Goal: Task Accomplishment & Management: Use online tool/utility

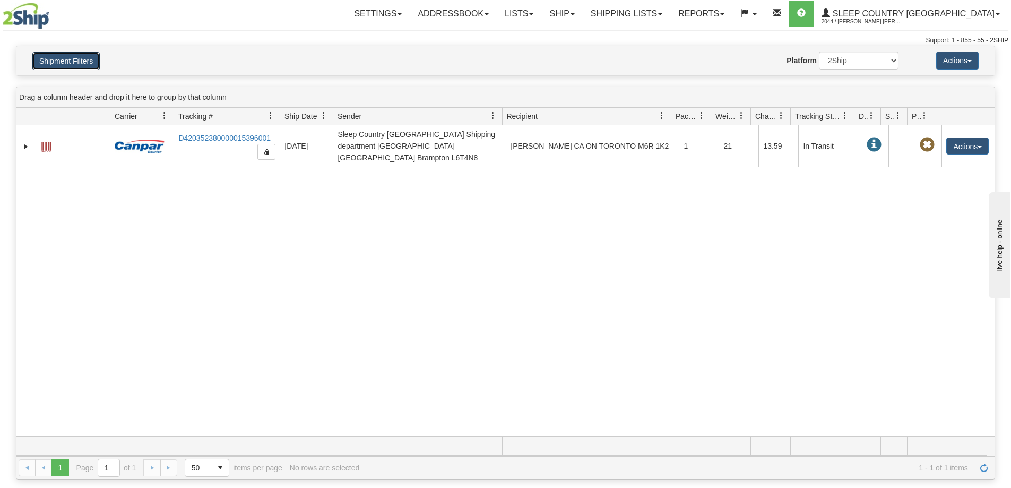
drag, startPoint x: 38, startPoint y: 54, endPoint x: 17, endPoint y: 53, distance: 20.8
click at [39, 54] on button "Shipment Filters" at bounding box center [65, 61] width 67 height 18
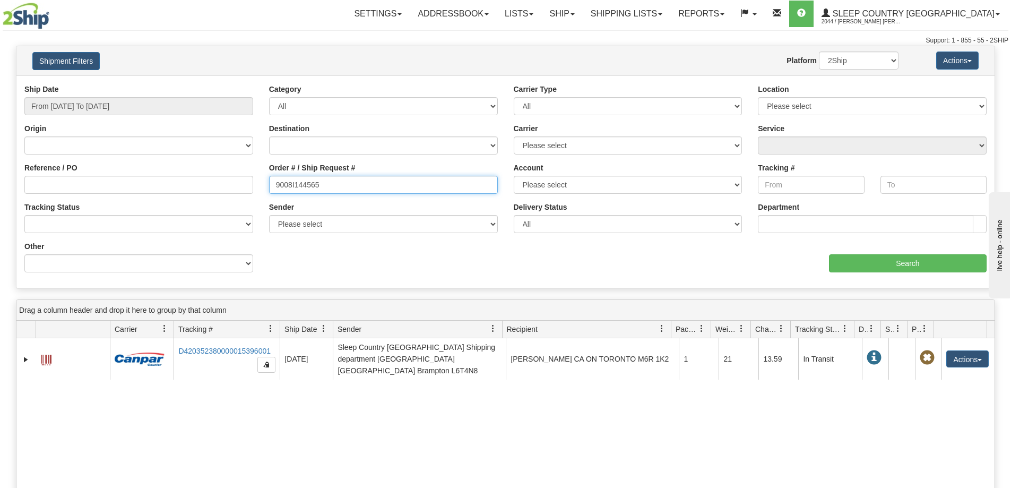
drag, startPoint x: 318, startPoint y: 184, endPoint x: 222, endPoint y: 182, distance: 95.6
click at [217, 84] on div "Reference / PO Order # / Ship Request # 9008I144565 Account Please select Canad…" at bounding box center [505, 84] width 978 height 0
paste input "0I146490"
type input "9000I146490"
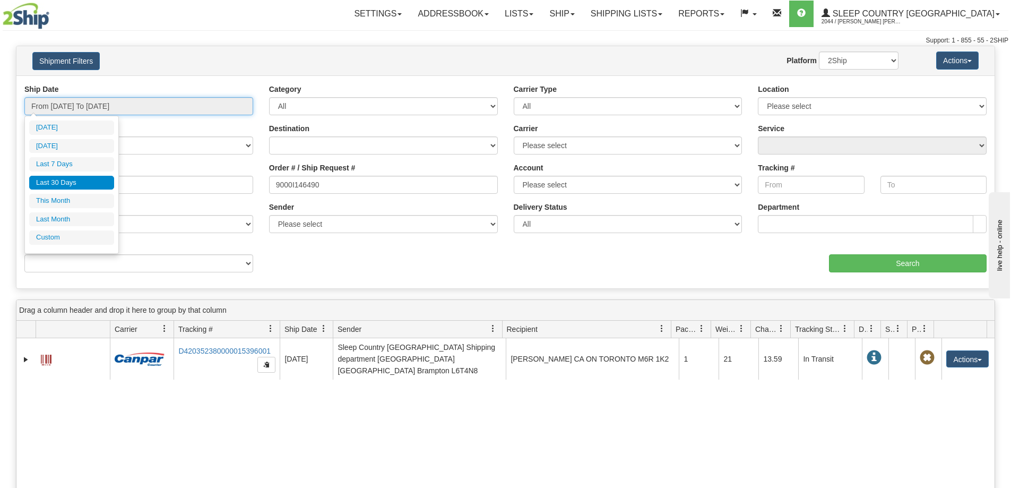
click at [97, 107] on input "From 09/10/2025 To 10/09/2025" at bounding box center [138, 106] width 229 height 18
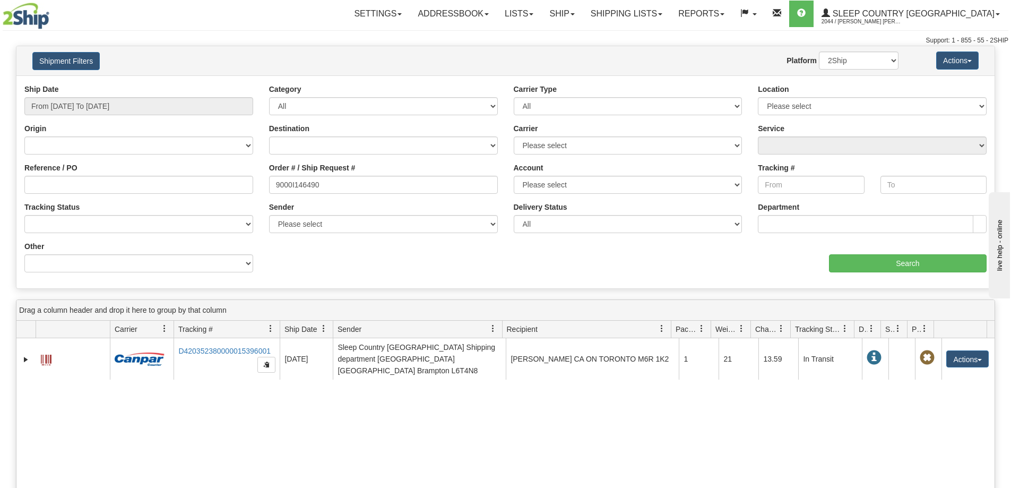
drag, startPoint x: 176, startPoint y: 68, endPoint x: 639, endPoint y: 156, distance: 471.5
click at [176, 68] on h4 "Shipment Filters" at bounding box center [104, 60] width 160 height 19
click at [871, 268] on input "Search" at bounding box center [908, 263] width 158 height 18
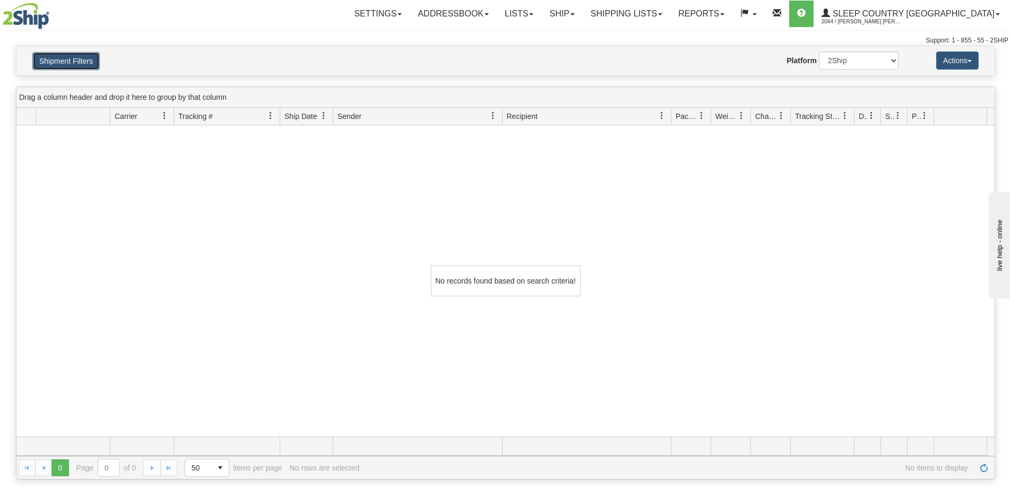
click at [88, 62] on button "Shipment Filters" at bounding box center [65, 61] width 67 height 18
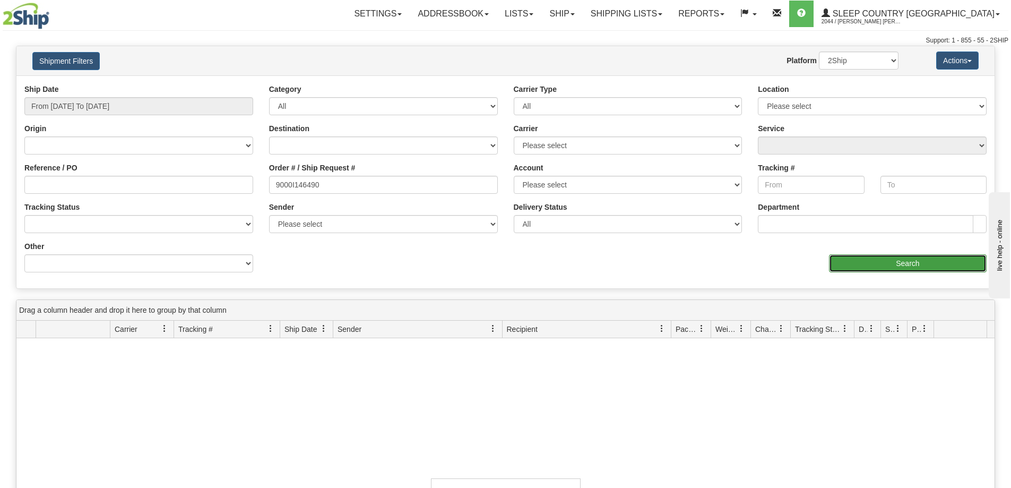
click at [886, 266] on input "Search" at bounding box center [908, 263] width 158 height 18
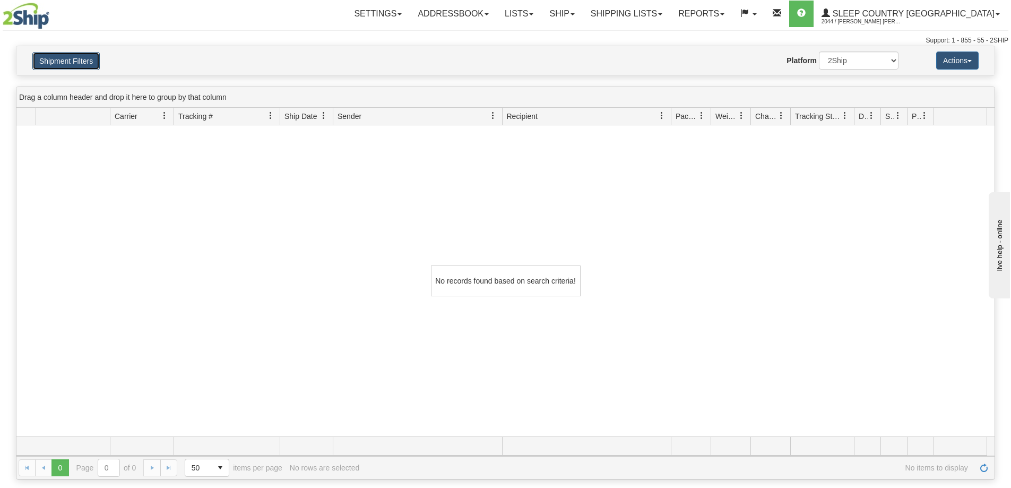
click at [65, 65] on button "Shipment Filters" at bounding box center [65, 61] width 67 height 18
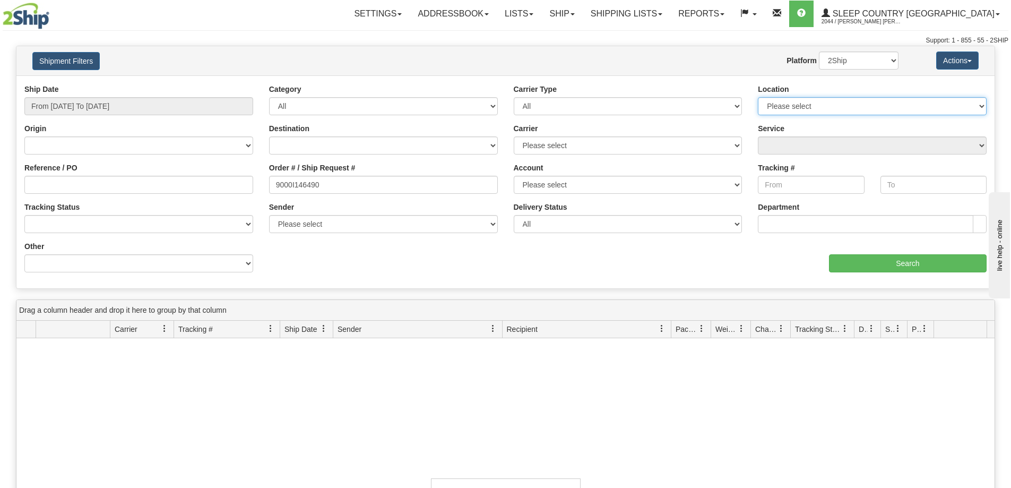
click at [766, 108] on select "Please select Old Toronto DC 921 922 93 94 97 390 915 916 98 902 95 96 90 91 92…" at bounding box center [872, 106] width 229 height 18
select select "7127"
click at [758, 97] on select "Please select Old Toronto DC 921 922 93 94 97 390 915 916 98 902 95 96 90 91 92…" at bounding box center [872, 106] width 229 height 18
click at [580, 270] on div "aaa Search" at bounding box center [750, 256] width 489 height 31
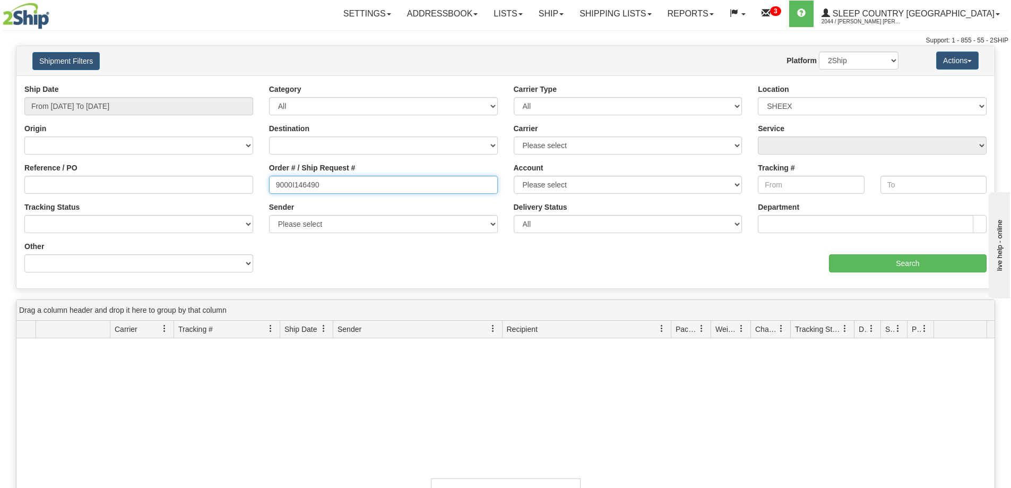
drag, startPoint x: 332, startPoint y: 178, endPoint x: 215, endPoint y: 184, distance: 116.9
click at [215, 84] on div "Reference / PO Order # / Ship Request # 9000I146490 Account Please select Purol…" at bounding box center [505, 84] width 978 height 0
paste input "5147"
type input "9000I145147"
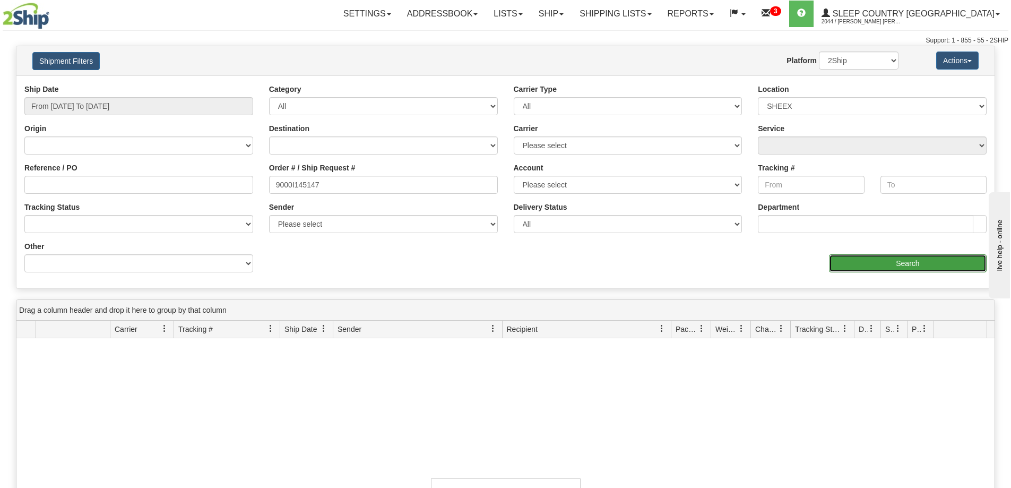
click at [849, 265] on input "Search" at bounding box center [908, 263] width 158 height 18
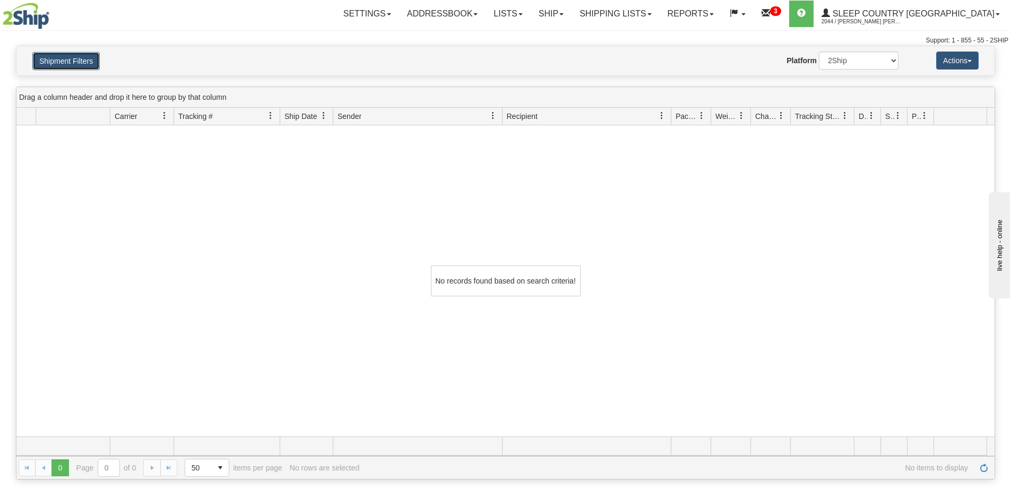
click at [87, 65] on button "Shipment Filters" at bounding box center [65, 61] width 67 height 18
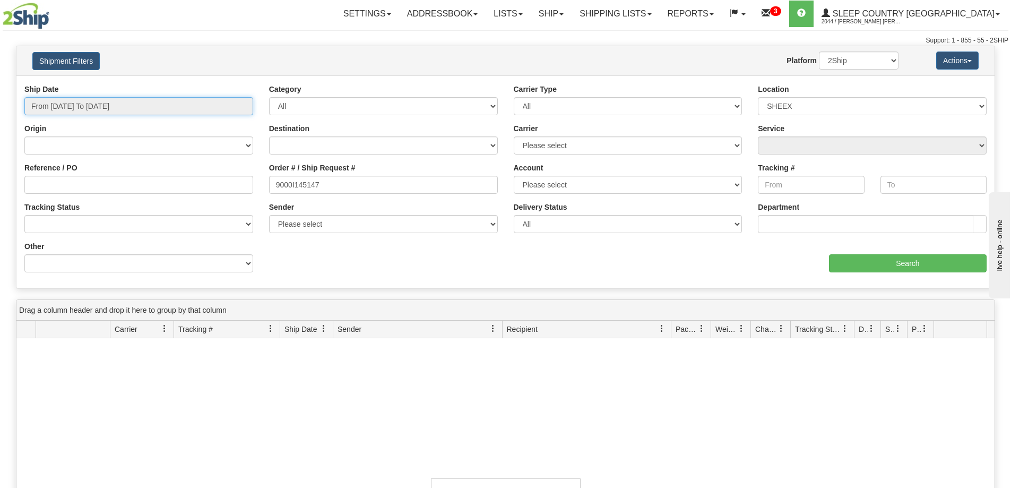
click at [116, 104] on input "From 09/10/2025 To 10/09/2025" at bounding box center [138, 106] width 229 height 18
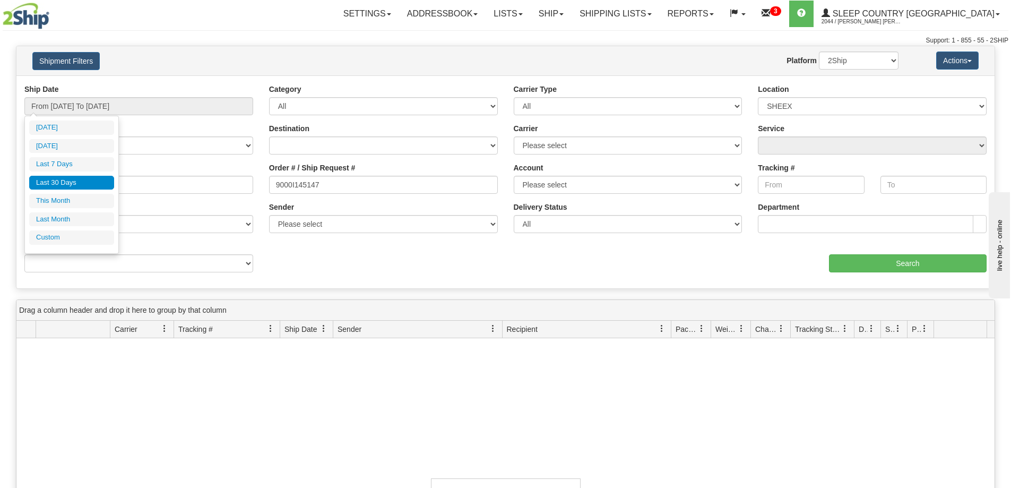
click at [75, 179] on li "Last 30 Days" at bounding box center [71, 183] width 85 height 14
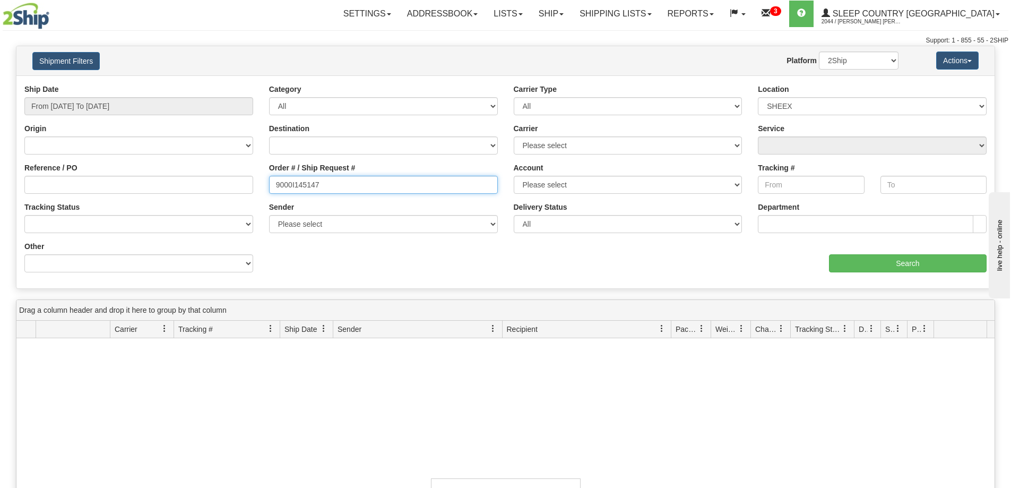
click at [337, 188] on input "9000I145147" at bounding box center [383, 185] width 229 height 18
click at [785, 106] on select "Please select Old Toronto DC 921 922 93 94 97 390 915 916 98 902 95 96 90 91 92…" at bounding box center [872, 106] width 229 height 18
click at [873, 114] on select "Please select Old Toronto DC 921 922 93 94 97 390 915 916 98 902 95 96 90 91 92…" at bounding box center [872, 106] width 229 height 18
click at [863, 110] on select "Please select Old Toronto DC 921 922 93 94 97 390 915 916 98 902 95 96 90 91 92…" at bounding box center [872, 106] width 229 height 18
select select
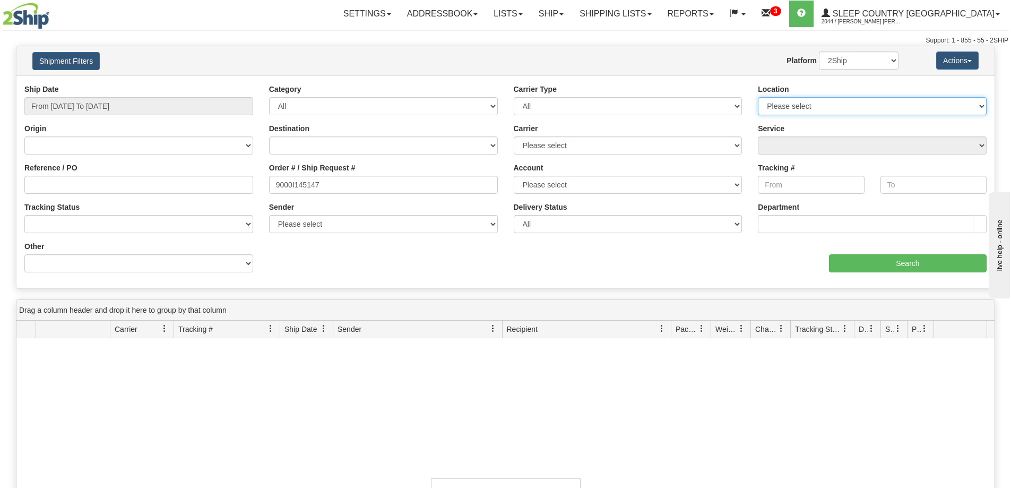
click at [758, 97] on select "Please select Old Toronto DC 921 922 93 94 97 390 915 916 98 902 95 96 90 91 92…" at bounding box center [872, 106] width 229 height 18
click at [889, 261] on input "Search" at bounding box center [908, 263] width 158 height 18
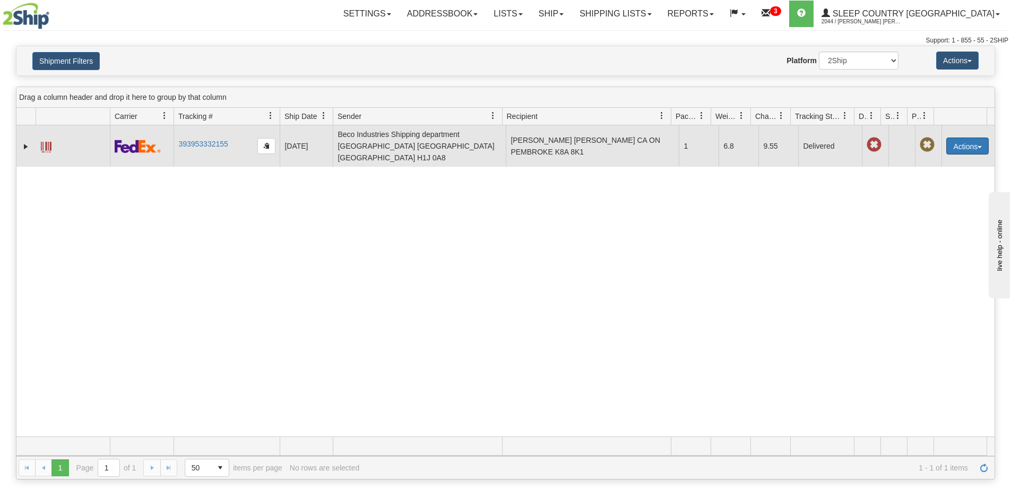
click at [954, 137] on button "Actions" at bounding box center [968, 145] width 42 height 17
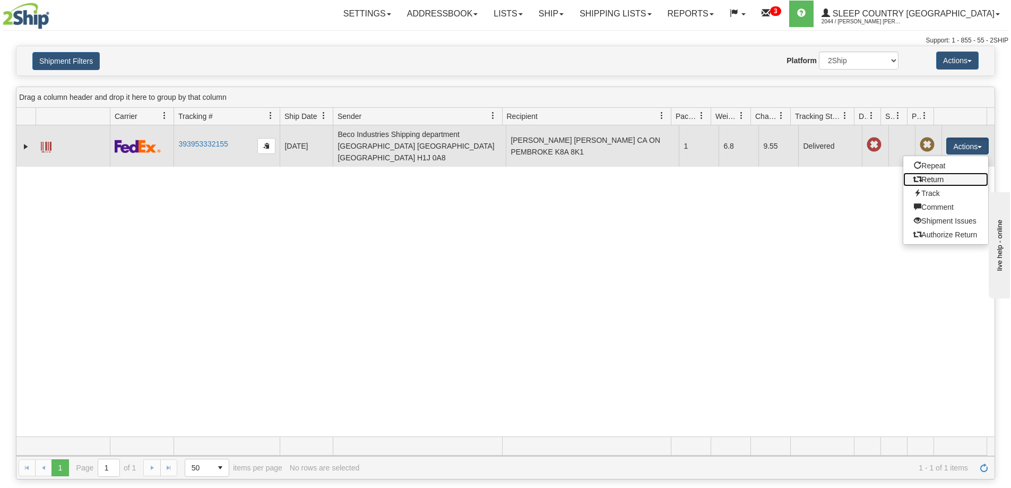
click at [933, 175] on link "Return" at bounding box center [946, 180] width 85 height 14
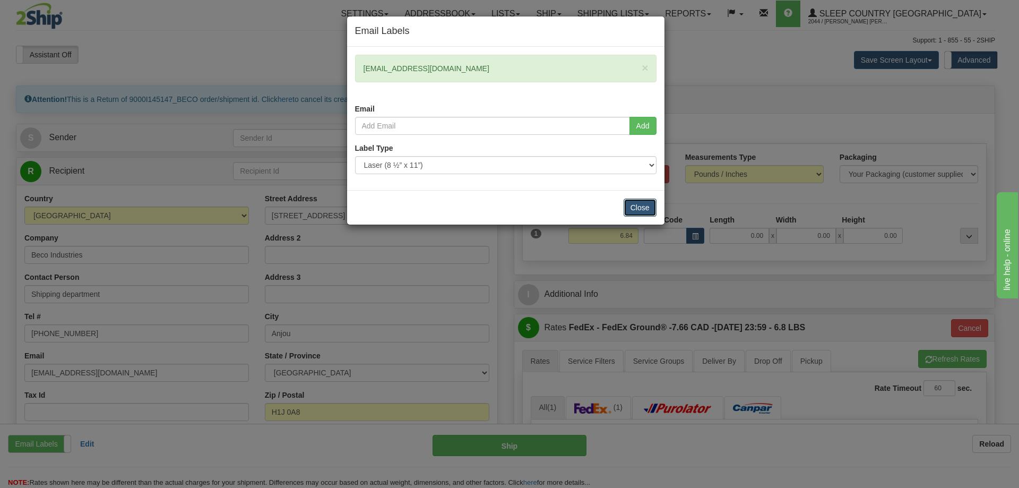
click at [644, 203] on button "Close" at bounding box center [640, 208] width 33 height 18
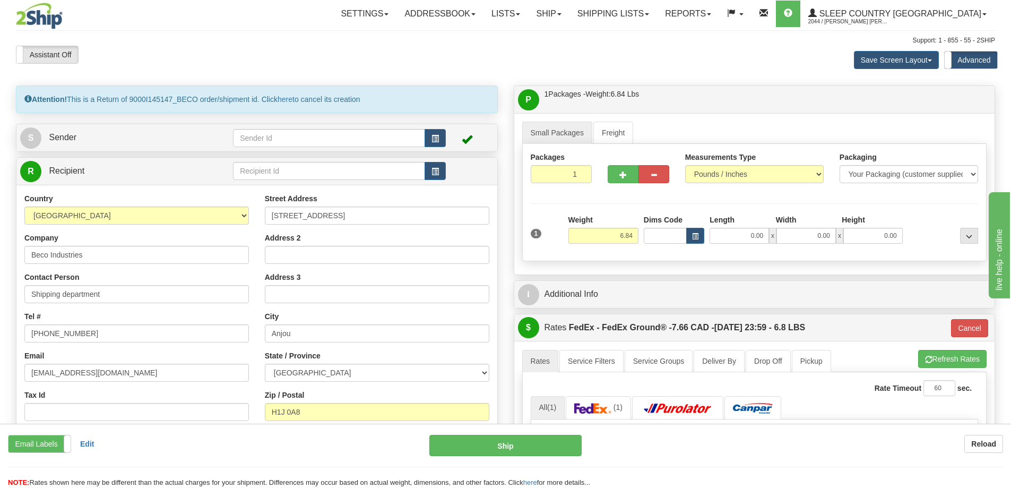
scroll to position [53, 0]
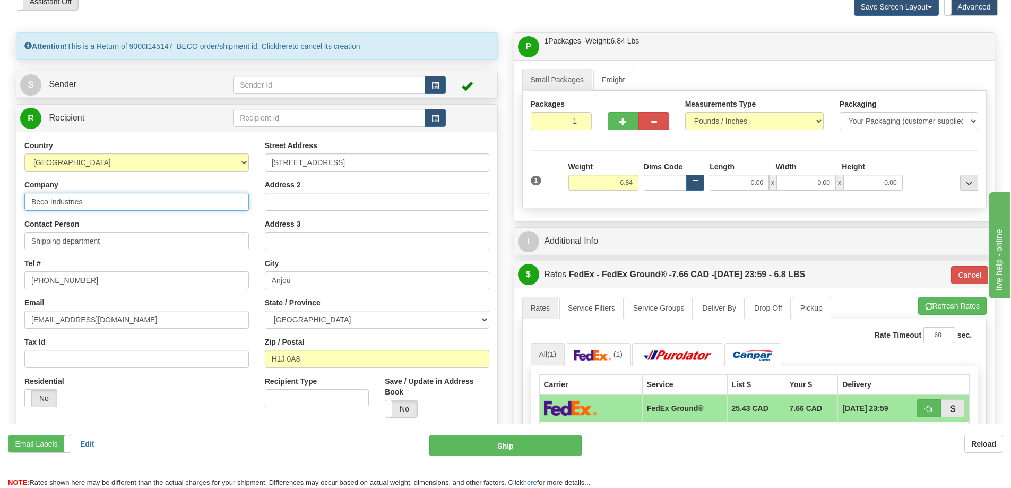
drag, startPoint x: 105, startPoint y: 202, endPoint x: -94, endPoint y: 218, distance: 199.7
click at [0, 218] on html "Training Course Close Toggle navigation Settings Shipping Preferences New Sende…" at bounding box center [505, 191] width 1011 height 488
type input "SLEEP COUNTRY CANADA"
click at [141, 238] on input "Shipping department" at bounding box center [136, 241] width 225 height 18
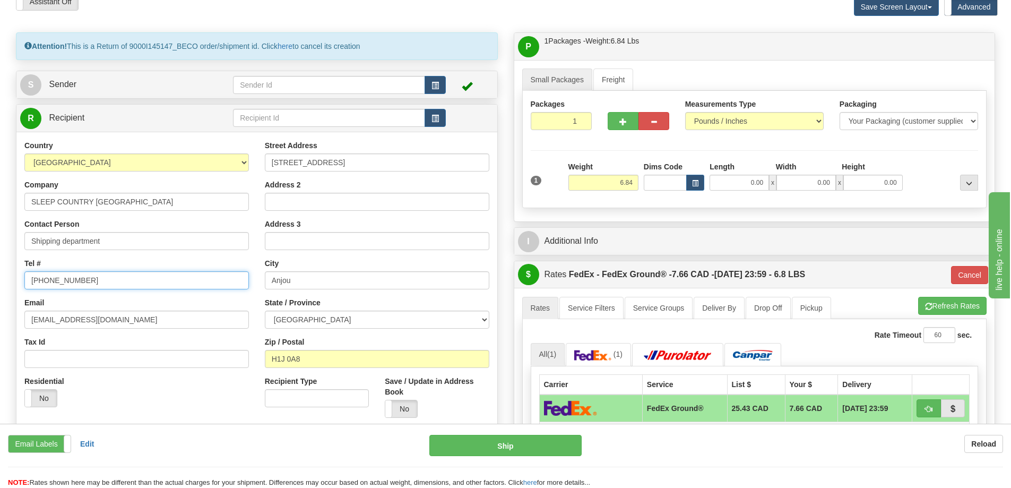
click at [91, 277] on input "514 353-9060" at bounding box center [136, 280] width 225 height 18
drag, startPoint x: 91, startPoint y: 279, endPoint x: -33, endPoint y: 281, distance: 124.8
click at [0, 281] on html "Training Course Close Toggle navigation Settings Shipping Preferences New Sende…" at bounding box center [505, 191] width 1011 height 488
type input "1-888-753-3788"
drag, startPoint x: 130, startPoint y: 322, endPoint x: -96, endPoint y: 324, distance: 225.1
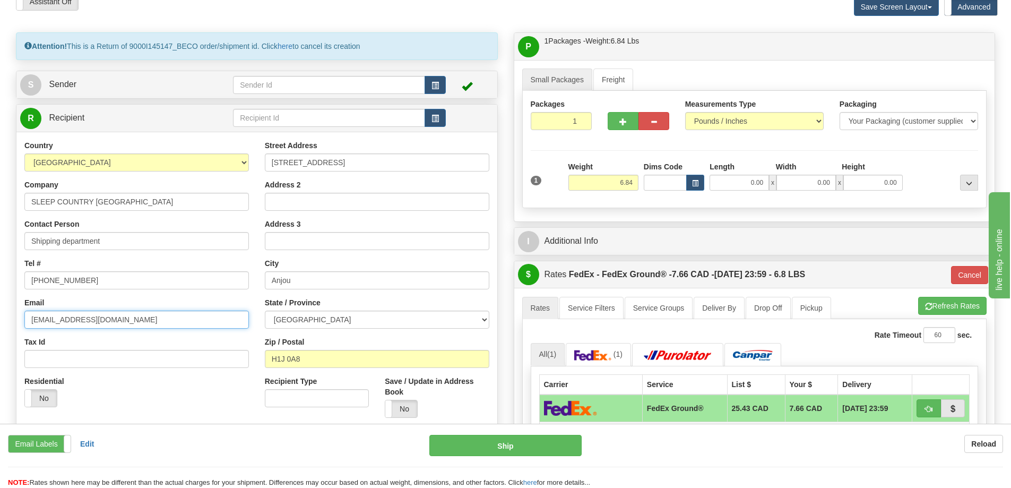
click at [0, 324] on html "Training Course Close Toggle navigation Settings Shipping Preferences New Sende…" at bounding box center [505, 191] width 1011 height 488
type input "CS@SUPPORT.SLEEPCOUNTRY.CA"
click at [358, 148] on div "Street Address 7720 Larrey street" at bounding box center [377, 155] width 225 height 31
click at [353, 157] on input "7720 Larrey street" at bounding box center [377, 162] width 225 height 18
drag, startPoint x: 352, startPoint y: 157, endPoint x: 179, endPoint y: 156, distance: 173.1
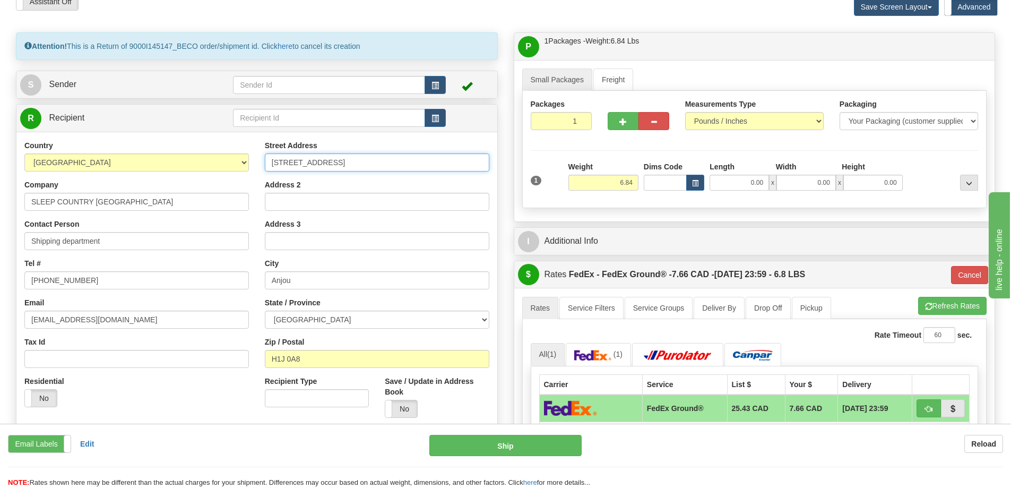
click at [179, 156] on div "Country AFGHANISTAN ALAND ISLANDS ALBANIA ALGERIA AMERICAN SAMOA ANDORRA ANGOLA…" at bounding box center [256, 283] width 481 height 286
type input "520 COLLEGE ST E"
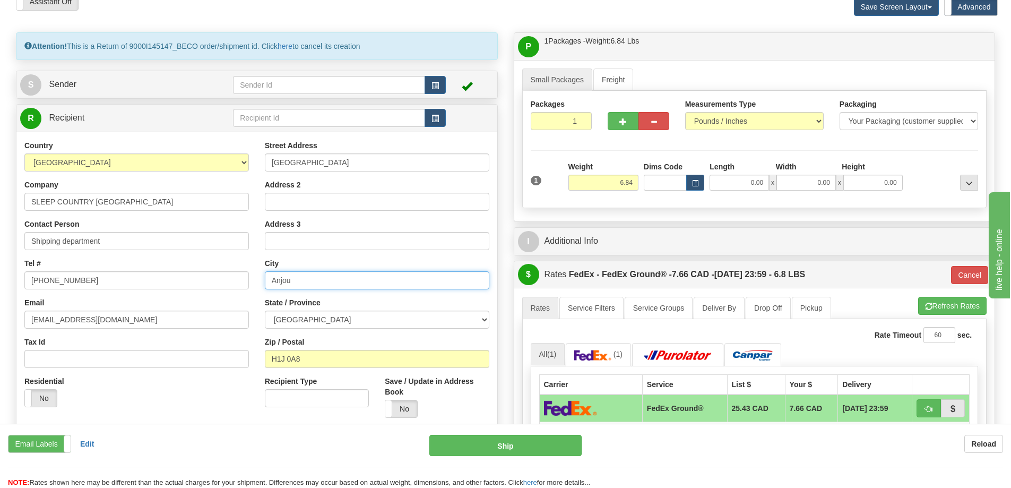
drag, startPoint x: 316, startPoint y: 285, endPoint x: 231, endPoint y: 283, distance: 84.4
click at [231, 283] on div "Country AFGHANISTAN ALAND ISLANDS ALBANIA ALGERIA AMERICAN SAMOA ANDORRA ANGOLA…" at bounding box center [256, 283] width 481 height 286
type input "BELLEVILLE"
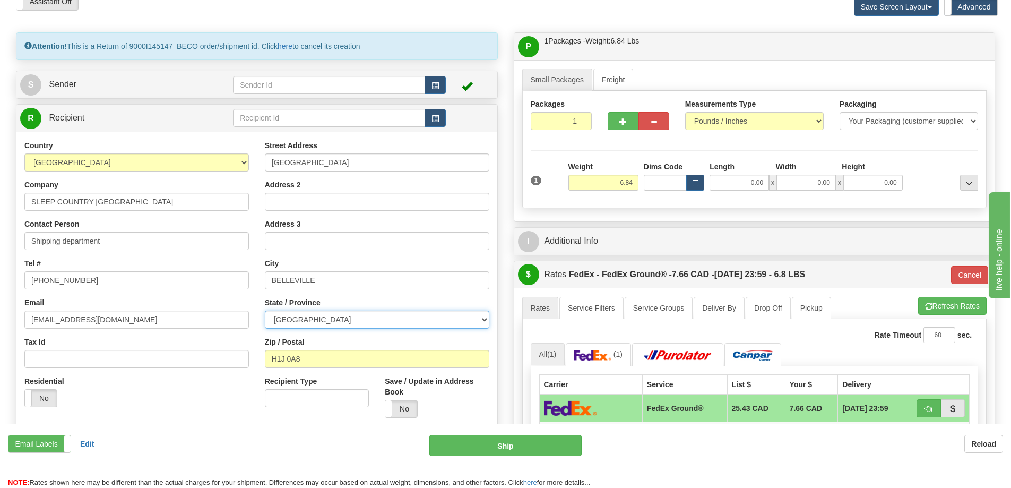
click at [295, 316] on select "ALBERTA BRITISH COLUMBIA MANITOBA NEW BRUNSWICK NEWFOUNDLAND NOVA SCOTIA NUNAVU…" at bounding box center [377, 320] width 225 height 18
select select "ON"
click at [265, 311] on select "ALBERTA BRITISH COLUMBIA MANITOBA NEW BRUNSWICK NEWFOUNDLAND NOVA SCOTIA NUNAVU…" at bounding box center [377, 320] width 225 height 18
click at [311, 350] on input "H1J 0A8" at bounding box center [377, 359] width 225 height 18
drag, startPoint x: 305, startPoint y: 359, endPoint x: 162, endPoint y: 346, distance: 144.0
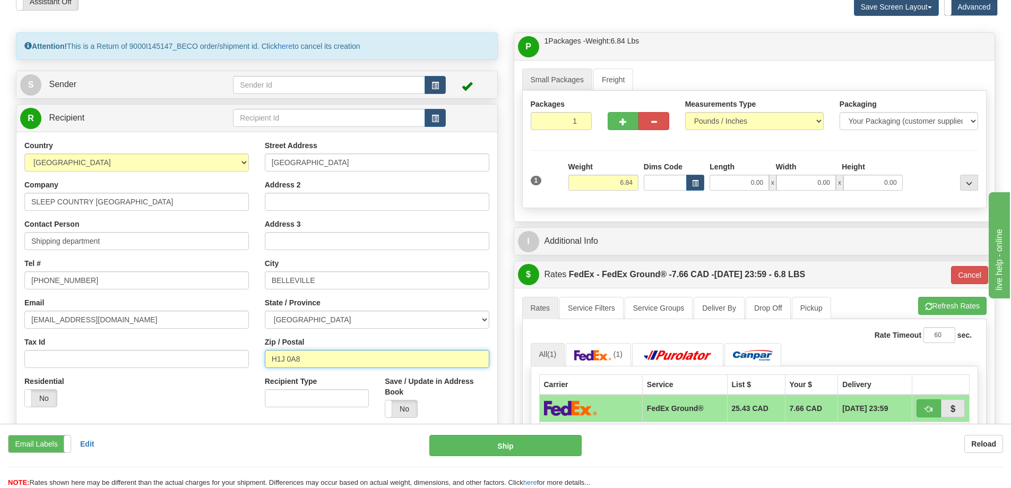
click at [164, 346] on div "Country AFGHANISTAN ALAND ISLANDS ALBANIA ALGERIA AMERICAN SAMOA ANDORRA ANGOLA…" at bounding box center [256, 283] width 481 height 286
click at [299, 356] on input "H1J 0A8" at bounding box center [377, 359] width 225 height 18
drag, startPoint x: 320, startPoint y: 358, endPoint x: 266, endPoint y: 363, distance: 53.3
click at [266, 363] on input "H1J 0A8" at bounding box center [377, 359] width 225 height 18
type input "K8N 4Z6"
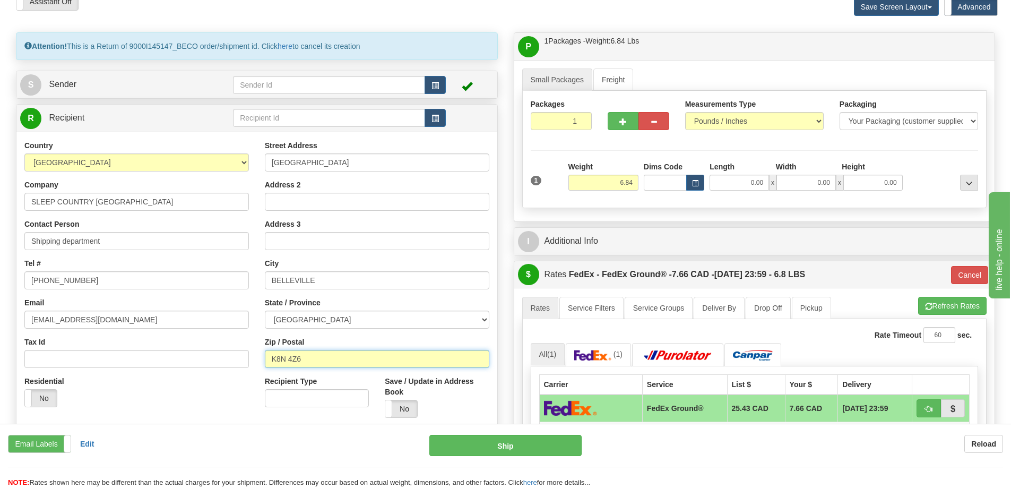
type input "92"
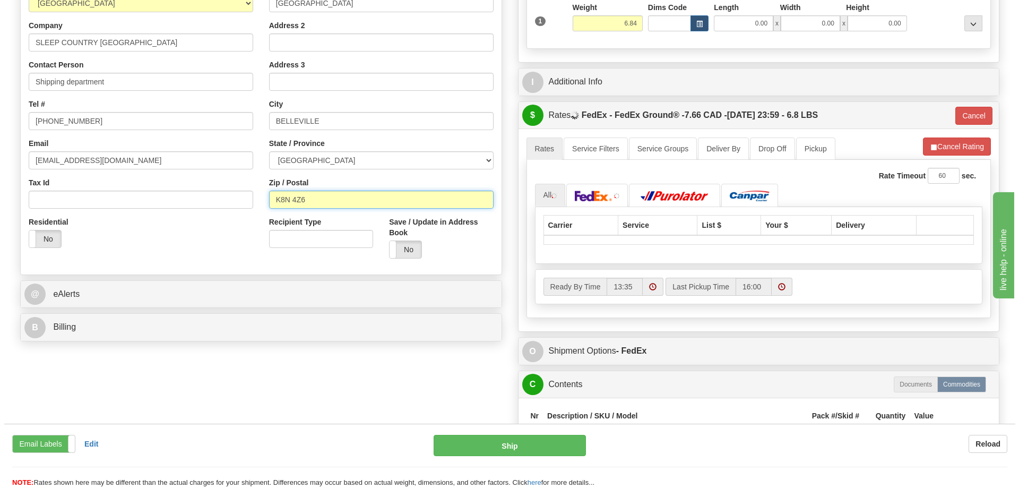
scroll to position [319, 0]
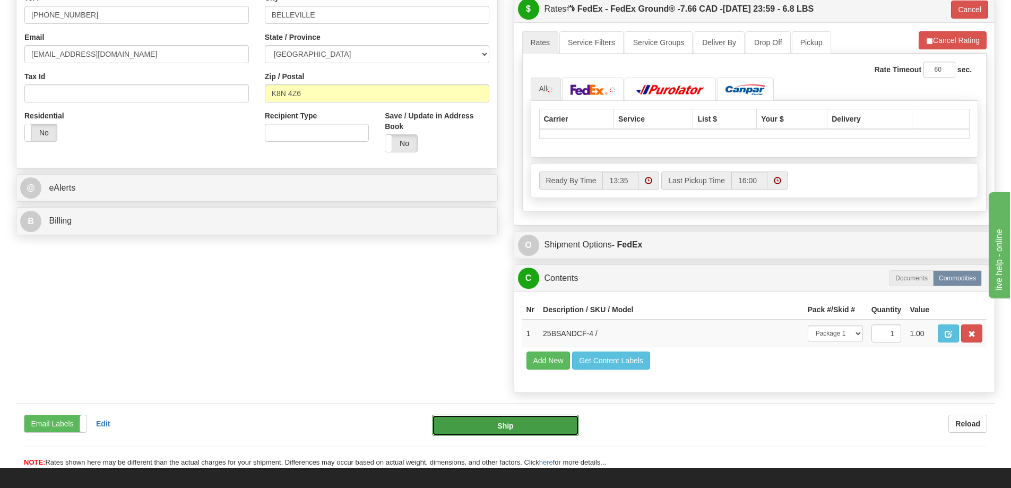
click at [492, 428] on button "Ship" at bounding box center [505, 425] width 147 height 21
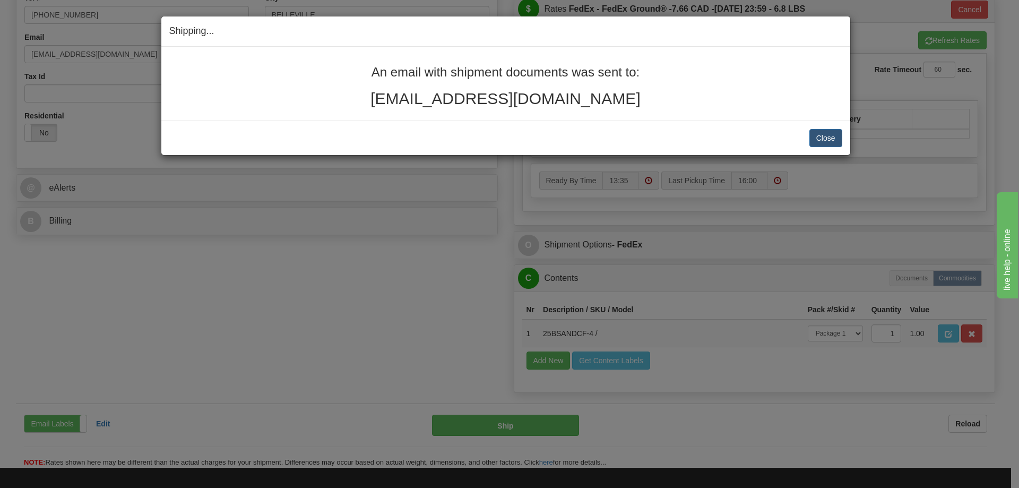
drag, startPoint x: 609, startPoint y: 105, endPoint x: 373, endPoint y: 72, distance: 238.5
click at [373, 72] on div "An email with shipment documents was sent to: judemanton@gmail.com" at bounding box center [505, 86] width 673 height 42
copy div "An email with shipment documents was sent to: judemanton@gmail.com"
click at [833, 140] on button "Close" at bounding box center [826, 138] width 33 height 18
